Goal: Check status: Check status

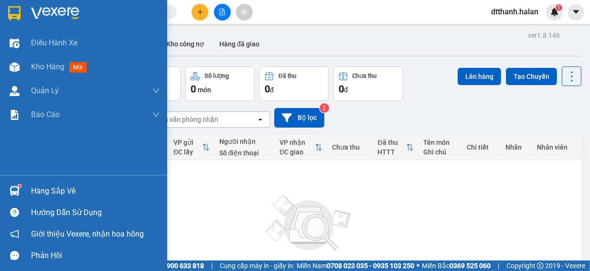
click at [14, 189] on img at bounding box center [15, 191] width 10 height 10
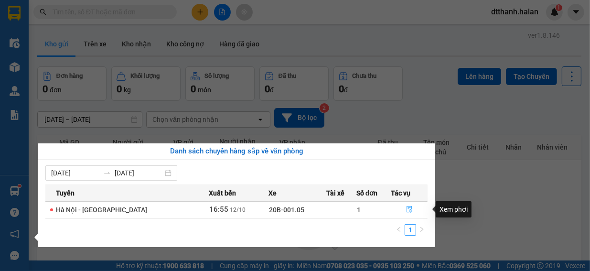
click at [409, 210] on icon "file-done" at bounding box center [409, 209] width 7 height 7
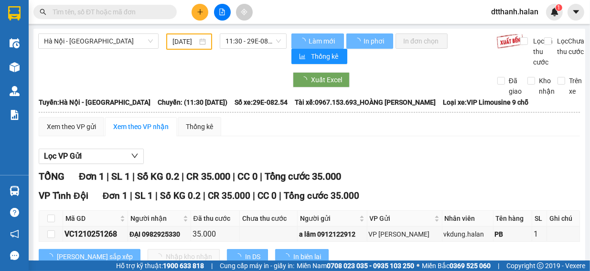
type input "[DATE]"
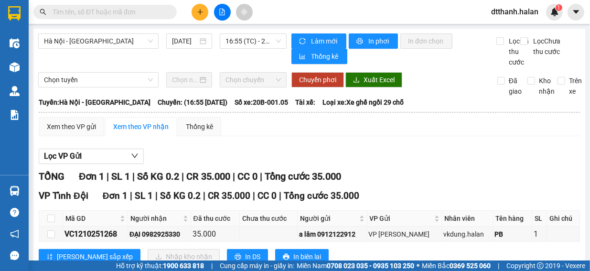
scroll to position [40, 0]
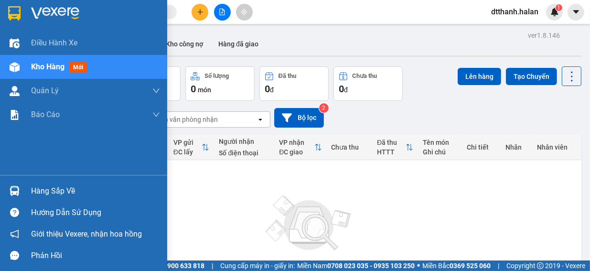
click at [39, 192] on div "Hàng sắp về" at bounding box center [95, 191] width 129 height 14
